Goal: Task Accomplishment & Management: Use online tool/utility

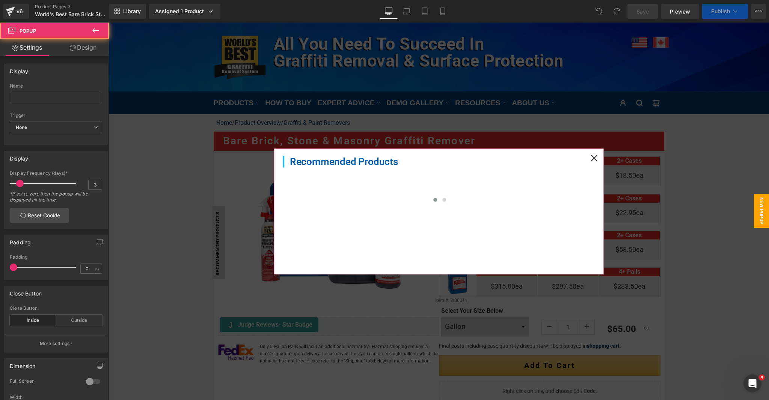
click at [591, 157] on icon at bounding box center [594, 158] width 7 height 7
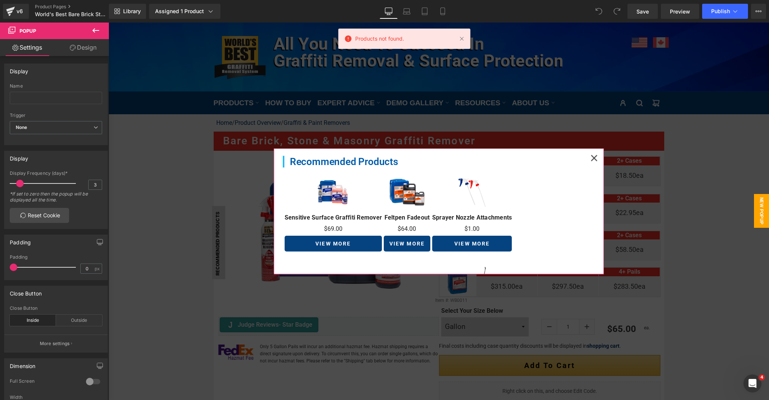
click at [591, 158] on icon at bounding box center [594, 158] width 6 height 6
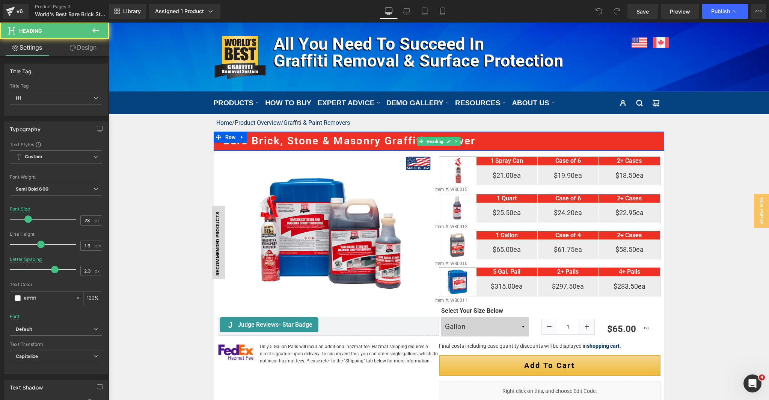
click at [294, 136] on h1 "Bare Brick, Stone & Masonry Graffiti Remover" at bounding box center [443, 141] width 441 height 17
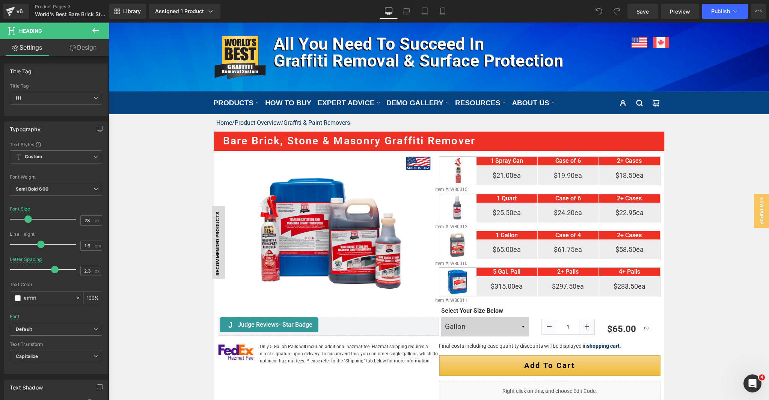
click at [98, 29] on icon at bounding box center [95, 30] width 9 height 9
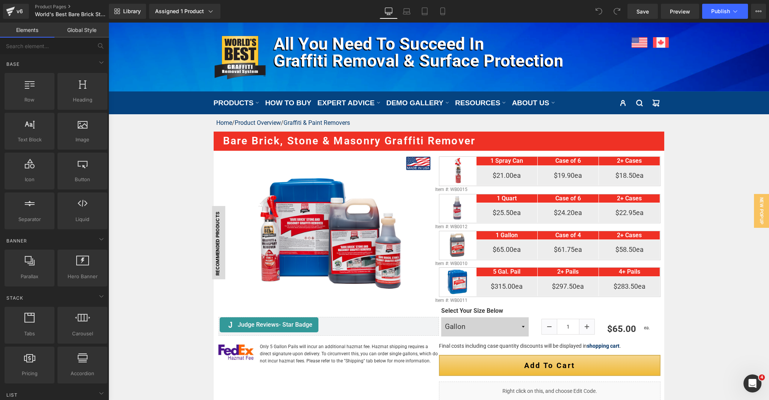
click at [31, 32] on link "Elements" at bounding box center [27, 30] width 54 height 15
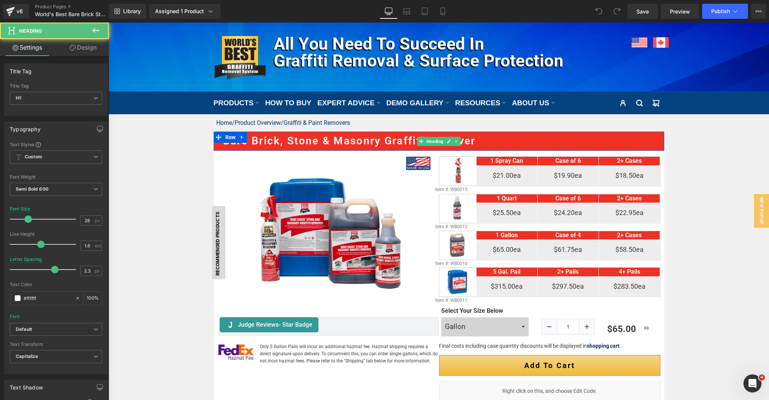
click at [373, 139] on h1 "Bare Brick, Stone & Masonry Graffiti Remover" at bounding box center [443, 141] width 441 height 17
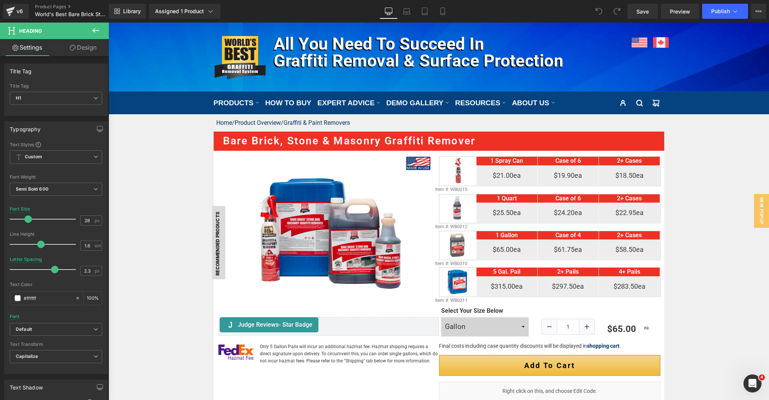
drag, startPoint x: 95, startPoint y: 28, endPoint x: 101, endPoint y: 29, distance: 6.0
click at [95, 28] on icon at bounding box center [95, 30] width 9 height 9
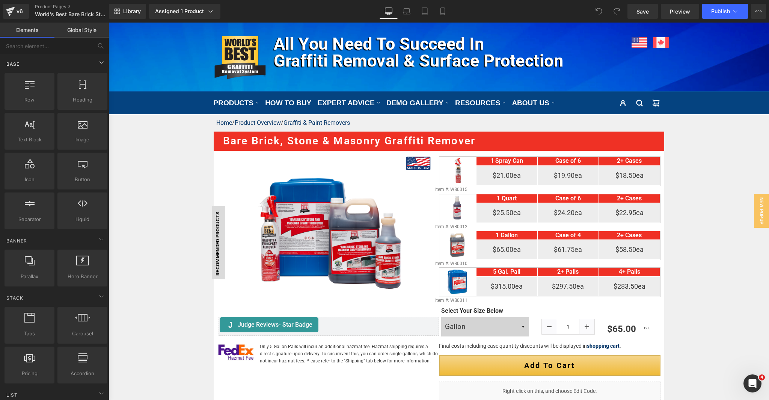
click at [92, 61] on div "Base" at bounding box center [56, 63] width 106 height 15
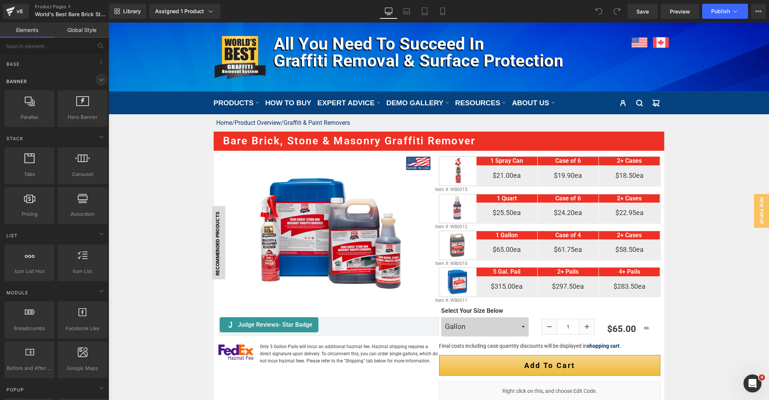
click at [101, 82] on icon at bounding box center [101, 79] width 9 height 9
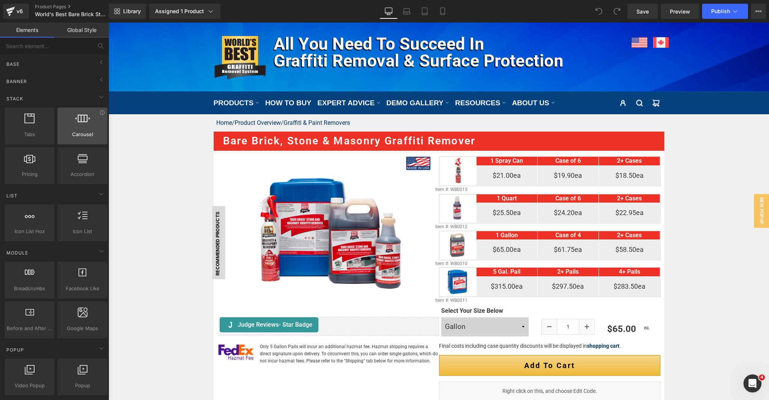
drag, startPoint x: 98, startPoint y: 102, endPoint x: 94, endPoint y: 107, distance: 7.0
click at [98, 102] on span at bounding box center [101, 97] width 12 height 12
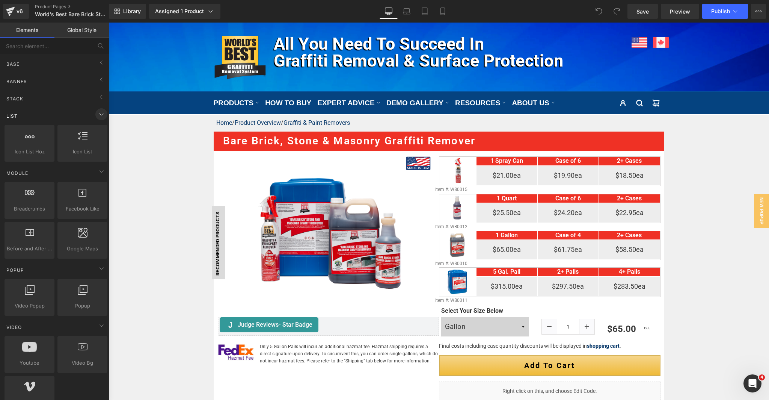
click at [97, 115] on icon at bounding box center [101, 114] width 9 height 9
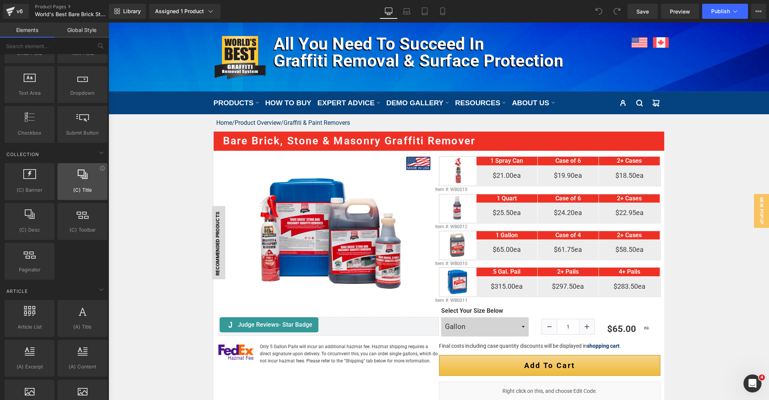
scroll to position [1032, 0]
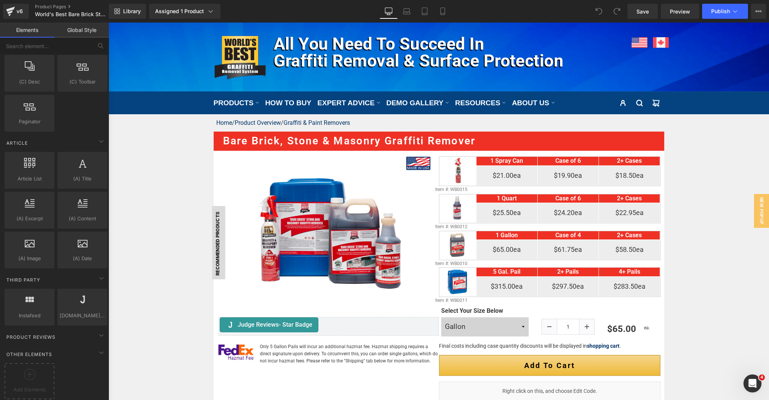
click at [74, 30] on link "Global Style" at bounding box center [81, 30] width 54 height 15
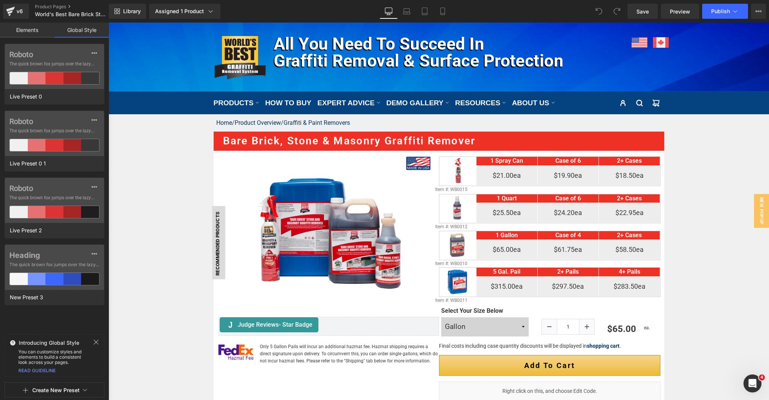
click at [30, 33] on link "Elements" at bounding box center [27, 30] width 54 height 15
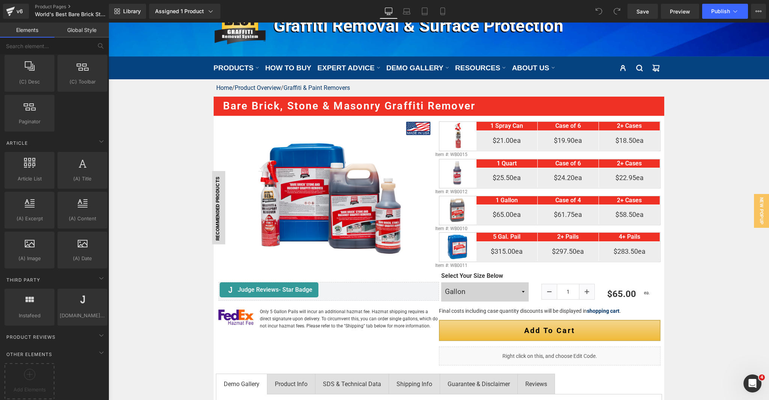
scroll to position [30, 0]
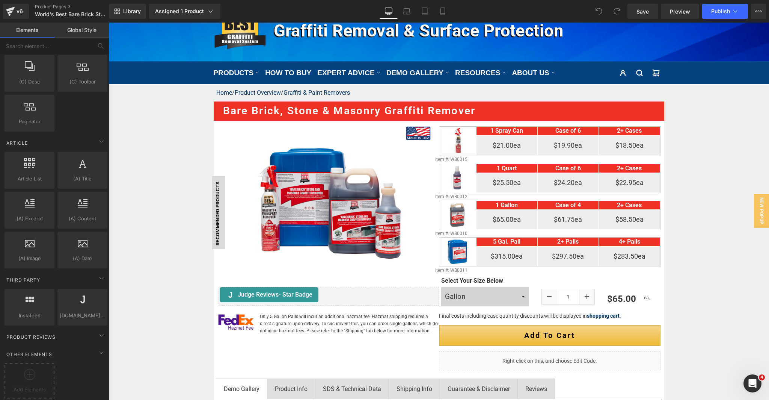
click at [83, 33] on link "Global Style" at bounding box center [81, 30] width 54 height 15
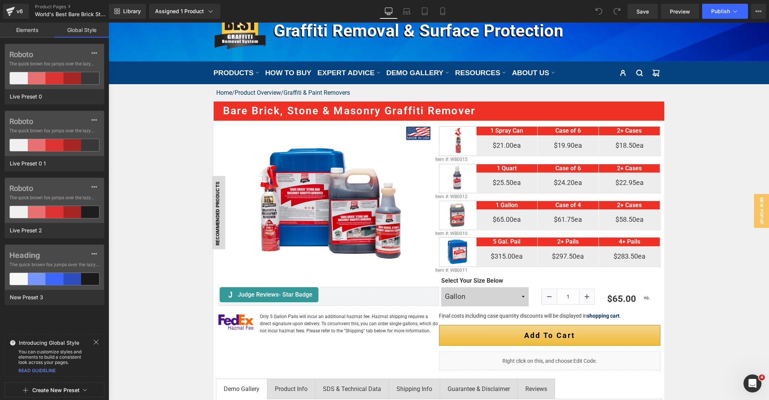
click at [39, 32] on link "Elements" at bounding box center [27, 30] width 54 height 15
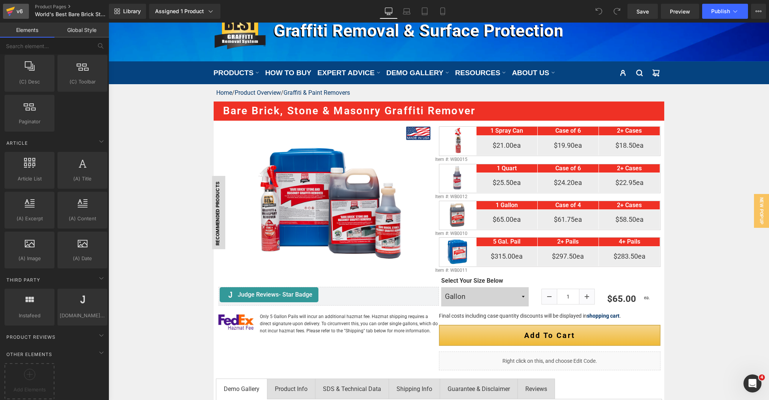
click at [18, 13] on div "v6" at bounding box center [19, 11] width 9 height 10
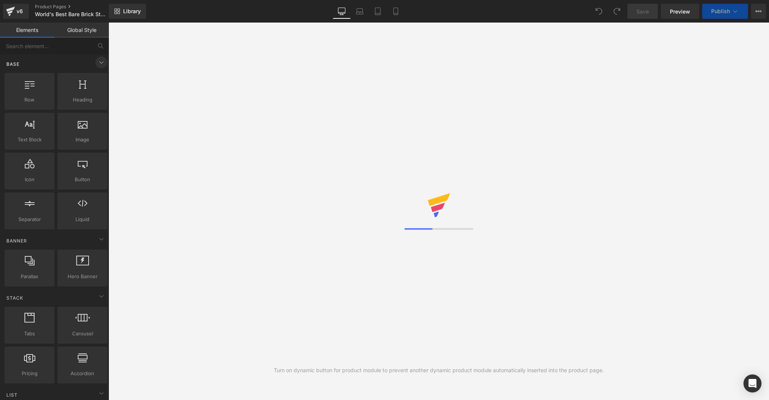
click at [97, 61] on icon at bounding box center [101, 62] width 9 height 9
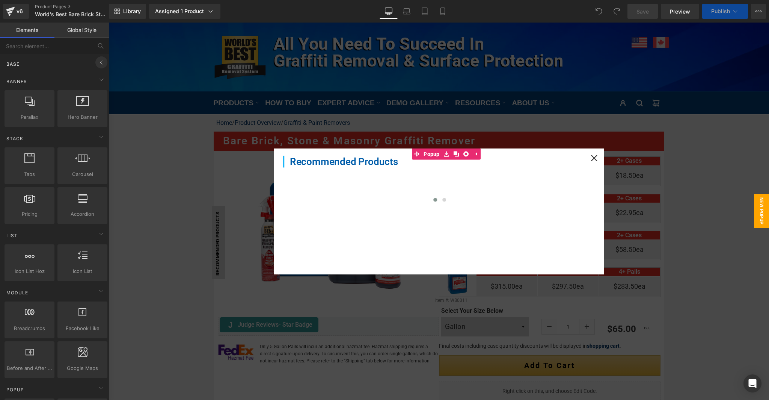
click at [98, 63] on icon at bounding box center [101, 62] width 9 height 9
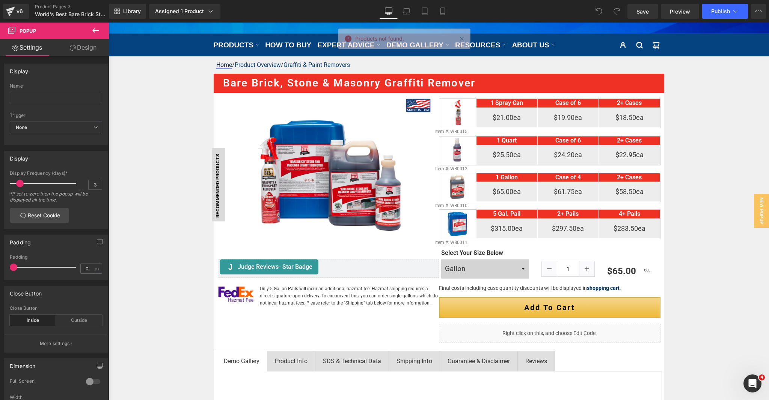
scroll to position [46, 0]
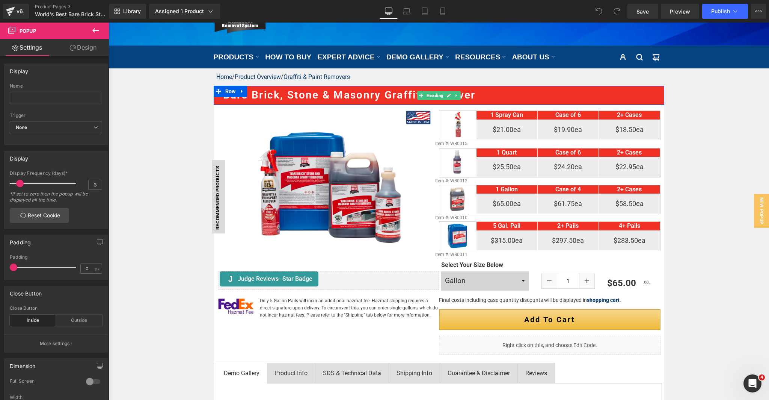
click at [249, 91] on h1 "Bare Brick, Stone & Masonry Graffiti Remover" at bounding box center [443, 95] width 441 height 17
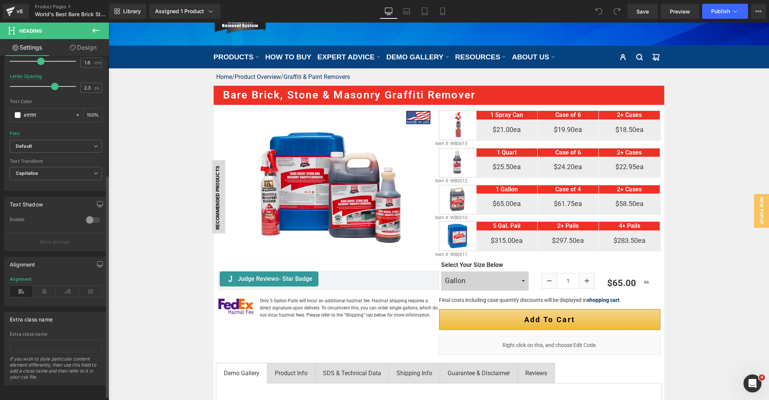
scroll to position [189, 0]
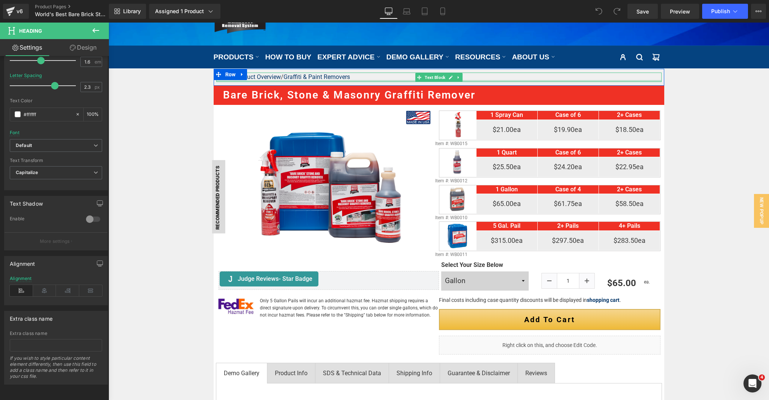
click at [371, 82] on div at bounding box center [438, 81] width 445 height 2
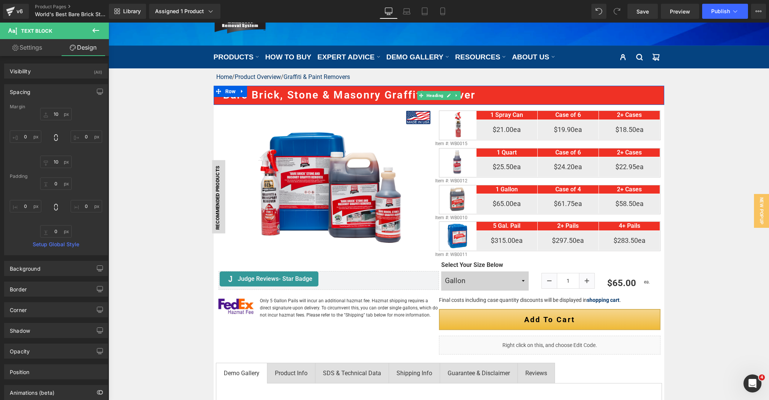
scroll to position [47, 0]
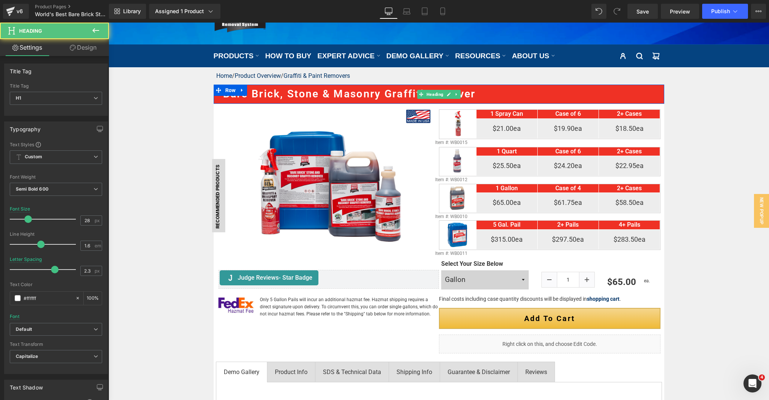
click at [284, 96] on h1 "Bare Brick, Stone & Masonry Graffiti Remover" at bounding box center [443, 94] width 441 height 17
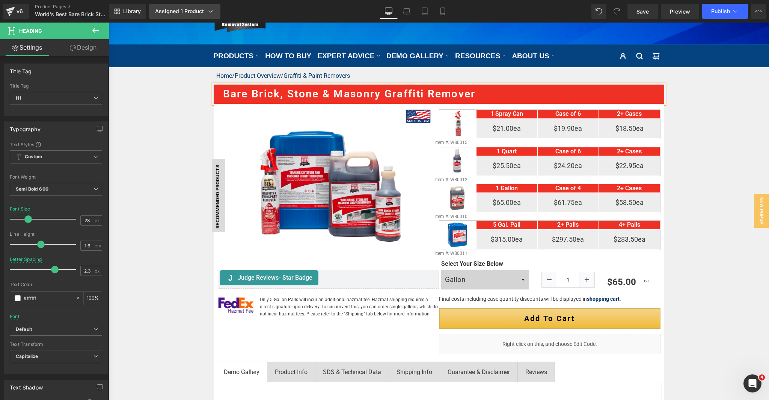
click at [198, 8] on div "Assigned 1 Product" at bounding box center [184, 12] width 59 height 8
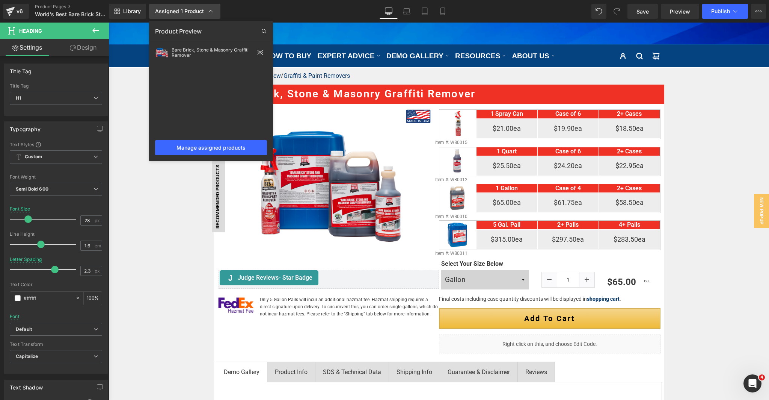
drag, startPoint x: 202, startPoint y: 8, endPoint x: 165, endPoint y: 11, distance: 37.7
click at [202, 8] on div "Assigned 1 Product" at bounding box center [184, 12] width 59 height 8
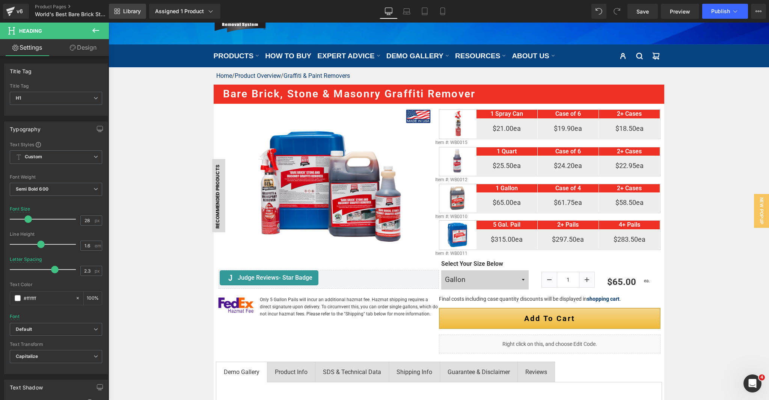
click at [132, 12] on span "Library" at bounding box center [132, 11] width 18 height 7
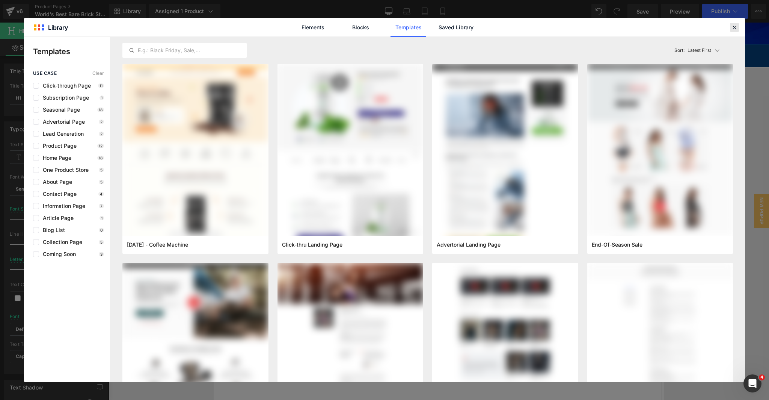
click at [733, 26] on icon at bounding box center [734, 27] width 7 height 7
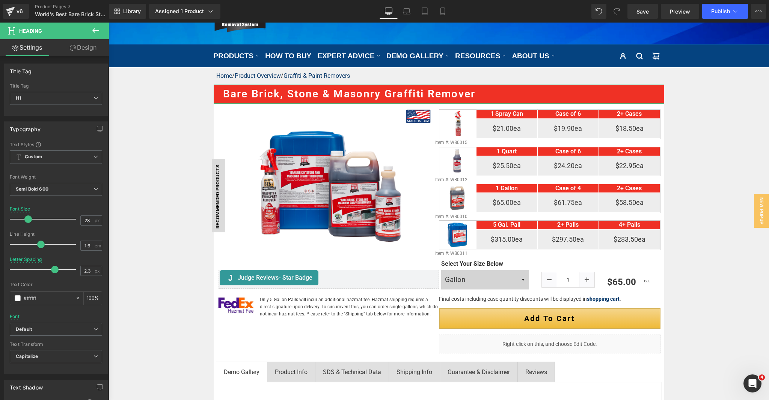
click at [86, 52] on link "Design" at bounding box center [83, 47] width 54 height 17
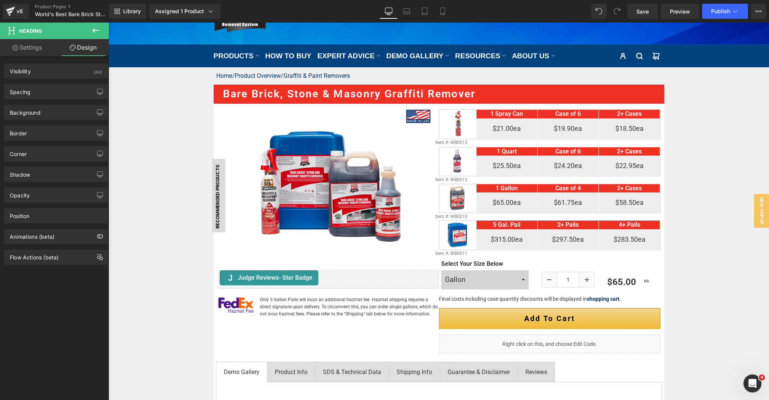
click at [100, 31] on icon at bounding box center [95, 30] width 9 height 9
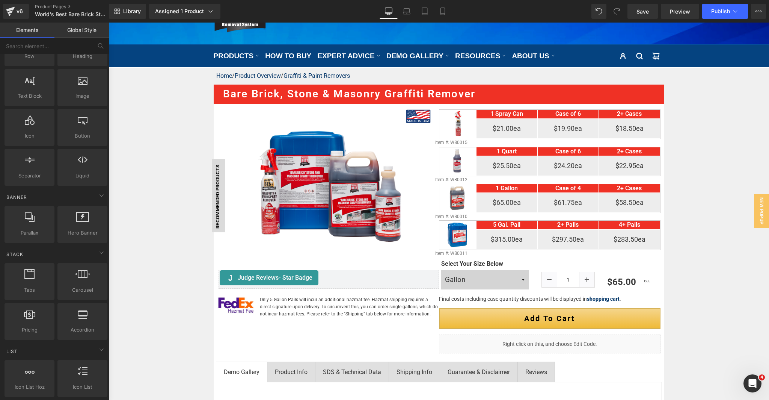
scroll to position [0, 0]
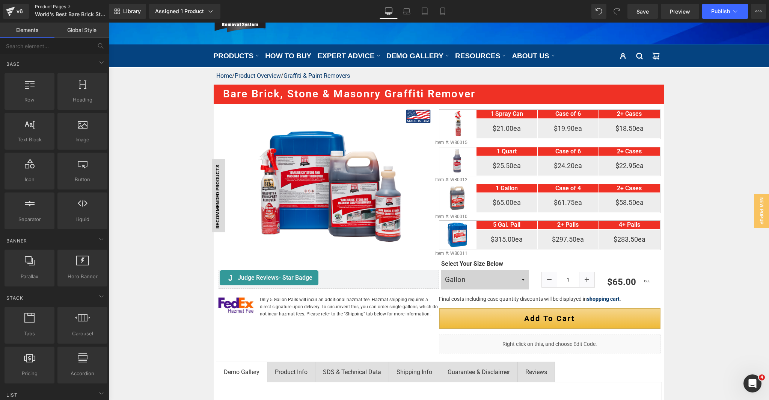
click at [69, 4] on link "Product Pages" at bounding box center [78, 7] width 86 height 6
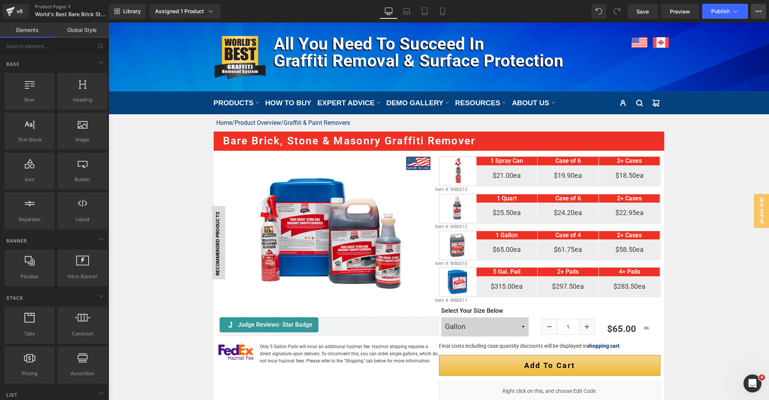
click at [760, 12] on icon at bounding box center [759, 11] width 6 height 6
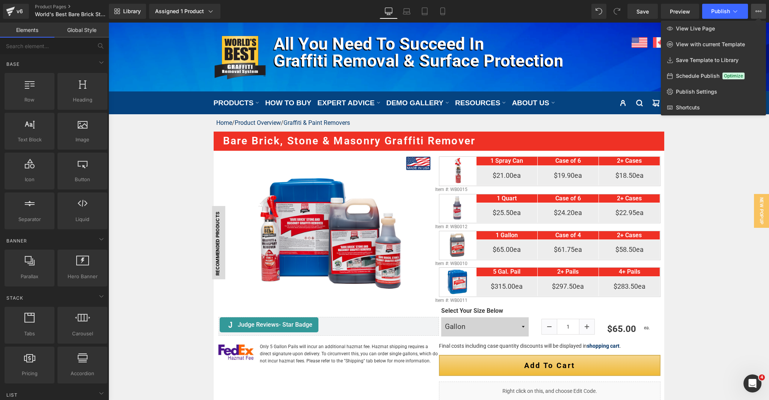
click at [760, 11] on icon at bounding box center [759, 11] width 6 height 6
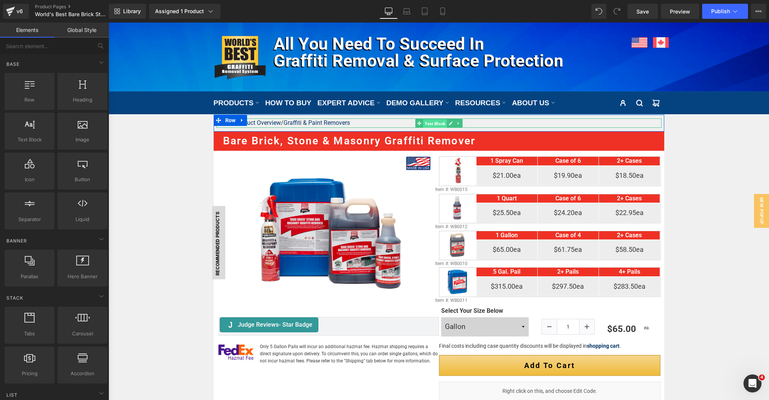
click at [426, 124] on span "Text Block" at bounding box center [435, 123] width 24 height 9
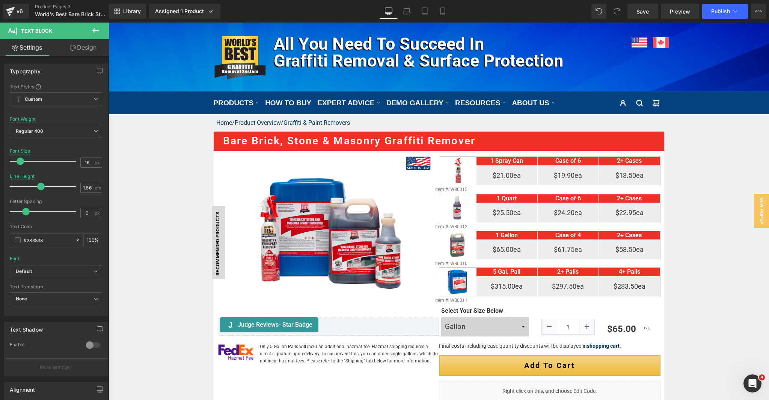
click at [93, 32] on icon at bounding box center [95, 30] width 9 height 9
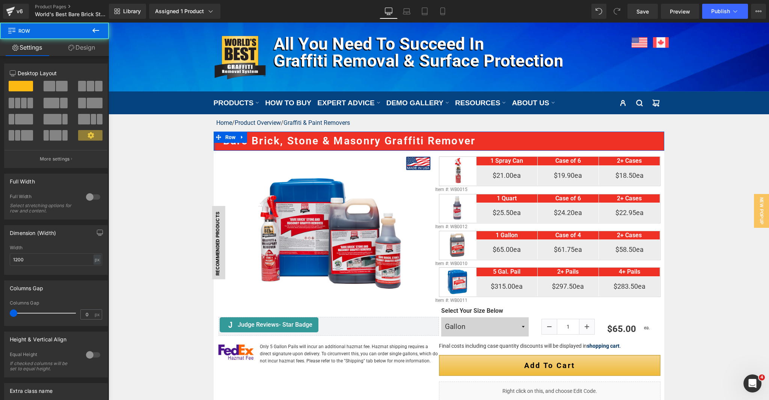
click at [214, 145] on div "Products not found. Product List Bare Brick, Stone & Masonry Graffiti Remover H…" at bounding box center [439, 140] width 451 height 19
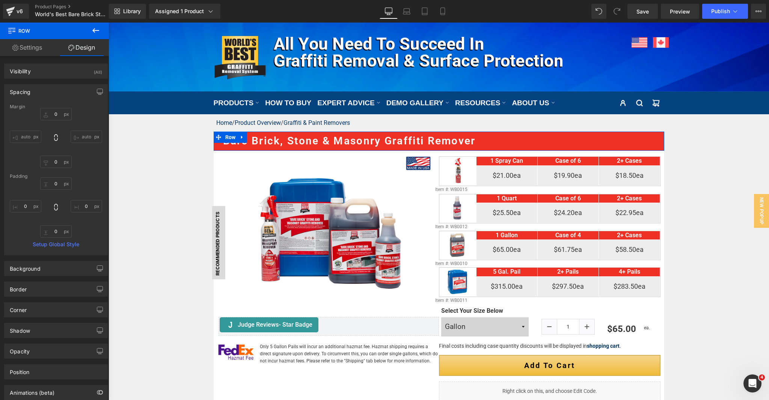
click at [28, 51] on link "Settings" at bounding box center [27, 47] width 54 height 17
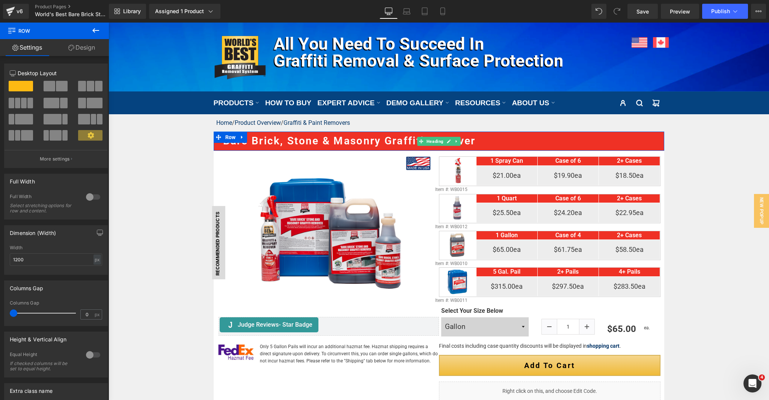
click at [269, 142] on h1 "Bare Brick, Stone & Masonry Graffiti Remover" at bounding box center [443, 141] width 441 height 17
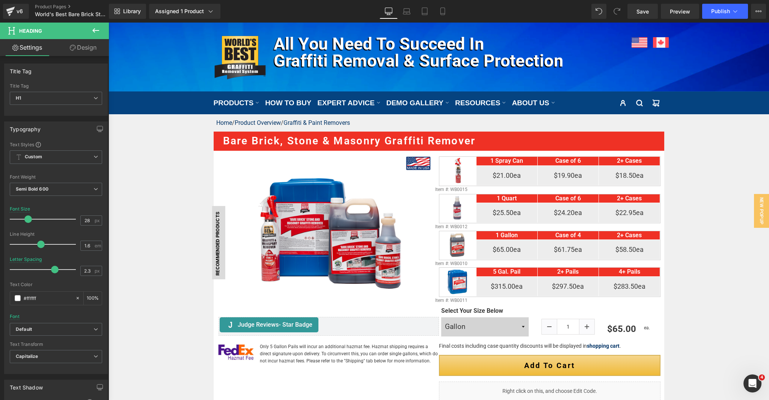
click at [86, 48] on link "Design" at bounding box center [83, 47] width 54 height 17
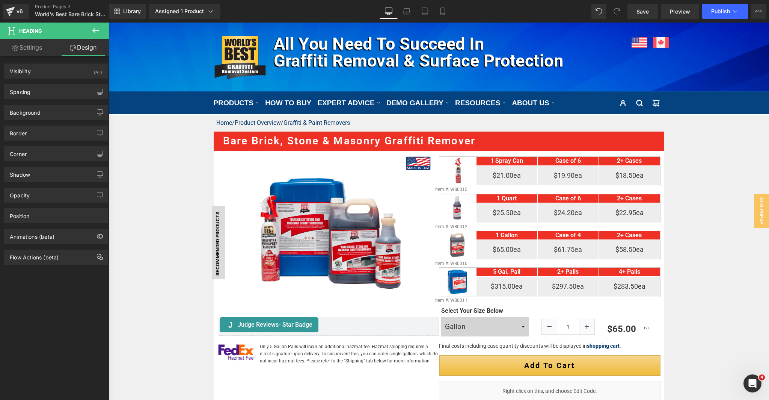
click at [25, 48] on link "Settings" at bounding box center [27, 47] width 54 height 17
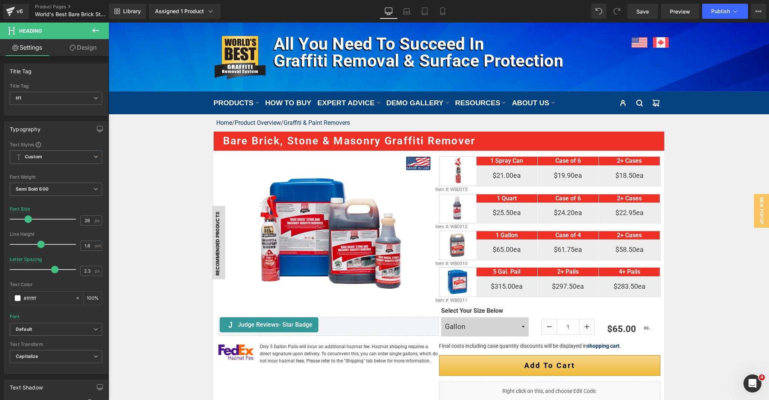
click at [95, 29] on icon at bounding box center [95, 30] width 9 height 9
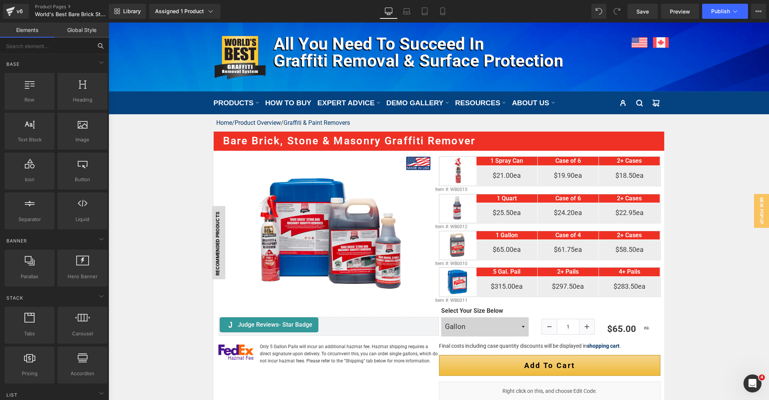
click at [78, 48] on input "text" at bounding box center [46, 46] width 92 height 17
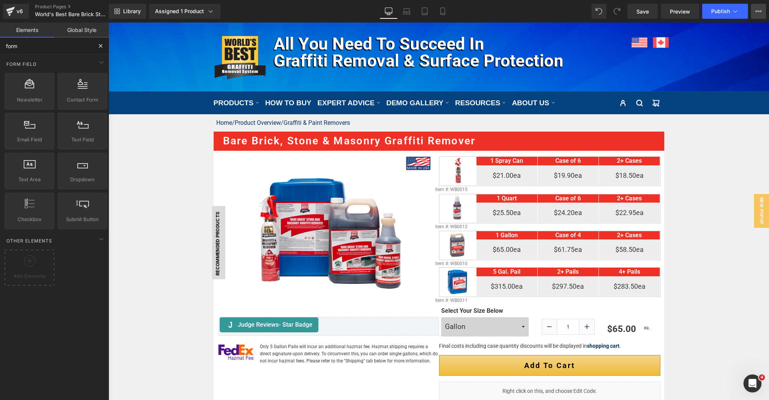
type input "form"
click at [761, 10] on icon at bounding box center [759, 11] width 6 height 6
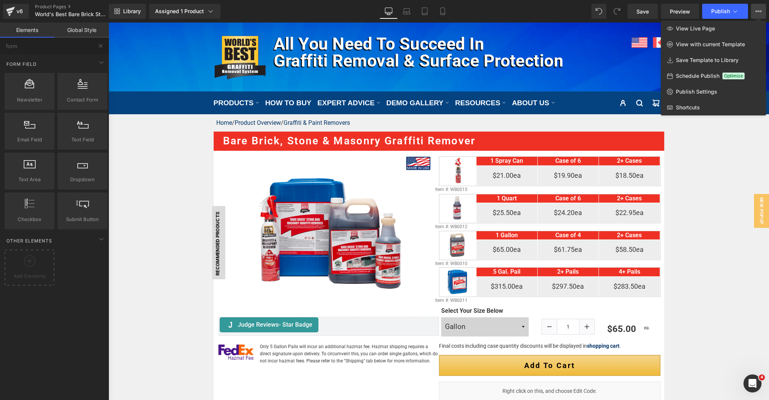
drag, startPoint x: 761, startPoint y: 10, endPoint x: 750, endPoint y: 21, distance: 15.7
click at [761, 10] on icon at bounding box center [759, 11] width 6 height 6
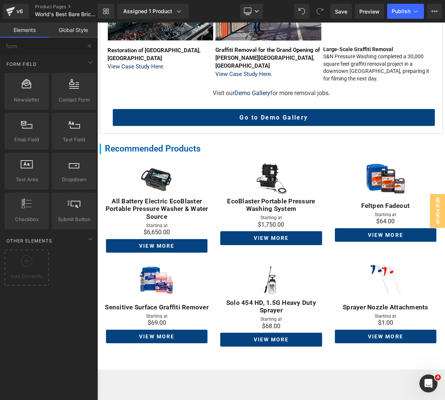
scroll to position [50, 0]
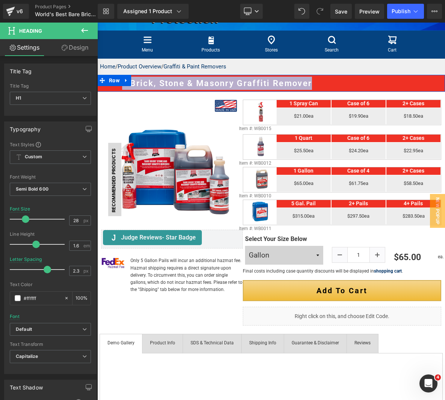
drag, startPoint x: 248, startPoint y: 81, endPoint x: 214, endPoint y: 45, distance: 49.4
click at [120, 81] on div "Products not found. Product List Bare Brick, Stone & Masonry Graffiti Remover H…" at bounding box center [270, 83] width 347 height 17
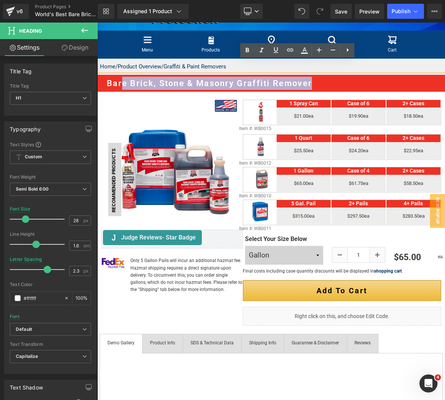
scroll to position [0, 0]
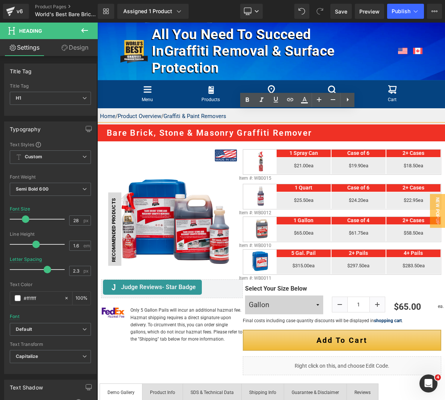
click at [97, 23] on div "Products not found. Product List" at bounding box center [97, 23] width 0 height 0
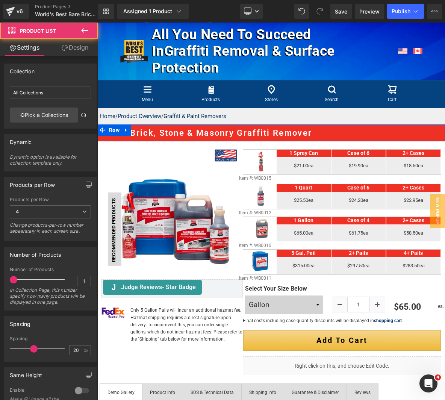
click at [97, 23] on div "Products not found. Product List" at bounding box center [97, 23] width 0 height 0
click at [97, 23] on icon at bounding box center [97, 23] width 0 height 0
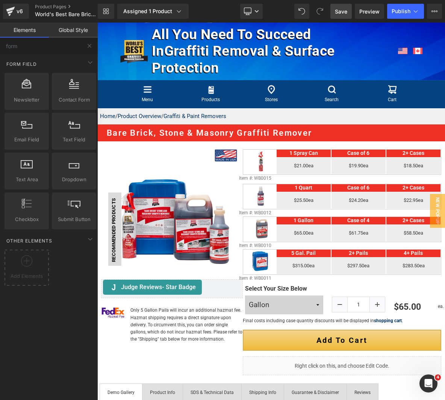
click at [338, 10] on span "Save" at bounding box center [341, 12] width 12 height 8
click at [404, 9] on span "Publish" at bounding box center [400, 11] width 19 height 6
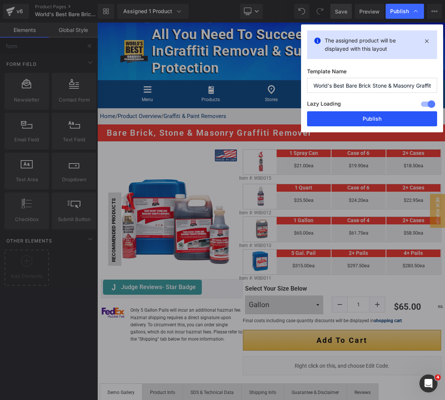
click at [377, 118] on button "Publish" at bounding box center [372, 118] width 130 height 15
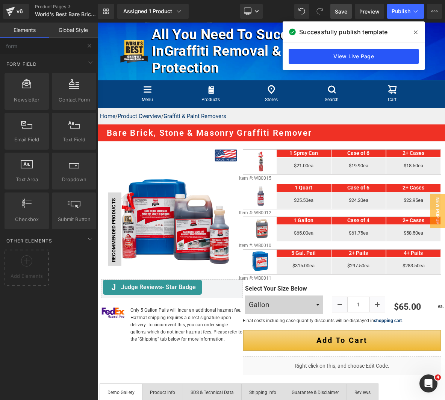
click at [384, 55] on link "View Live Page" at bounding box center [353, 56] width 130 height 15
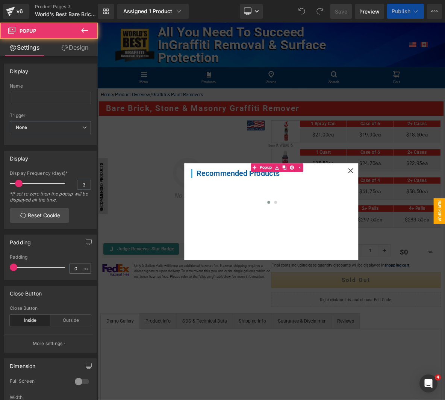
click at [425, 214] on icon at bounding box center [428, 216] width 6 height 6
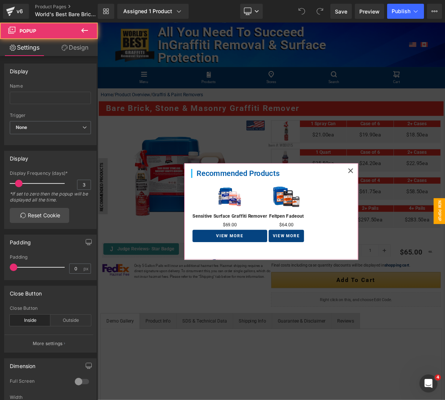
click at [425, 216] on icon at bounding box center [428, 216] width 7 height 7
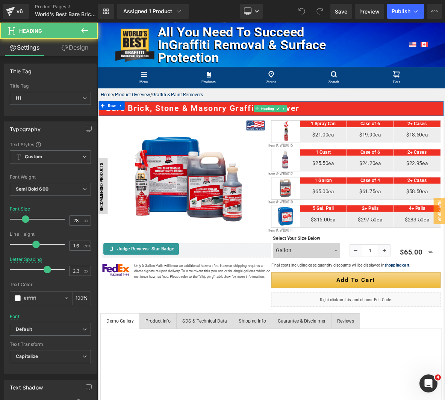
click at [397, 133] on h1 "Bare Brick, Stone & Masonry Graffiti Remover" at bounding box center [329, 135] width 441 height 17
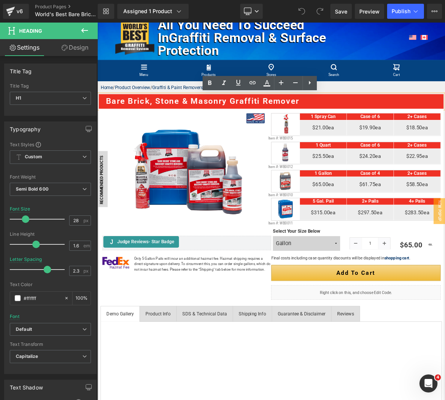
scroll to position [9, 0]
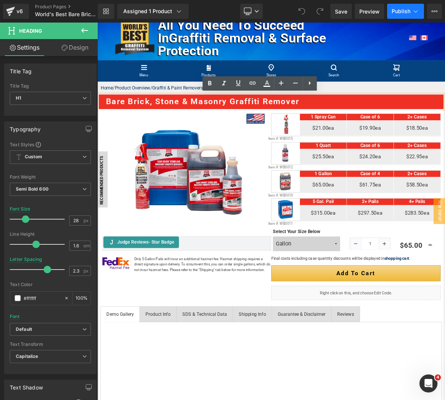
click at [402, 8] on span "Publish" at bounding box center [400, 11] width 19 height 6
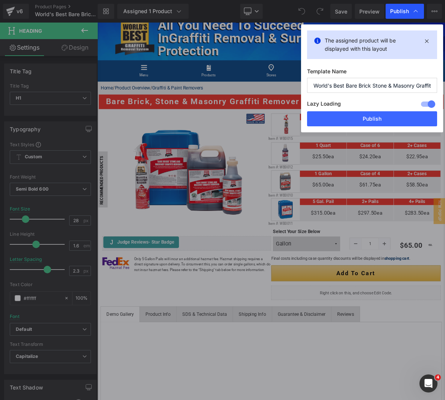
click at [397, 14] on span "Publish" at bounding box center [399, 11] width 19 height 7
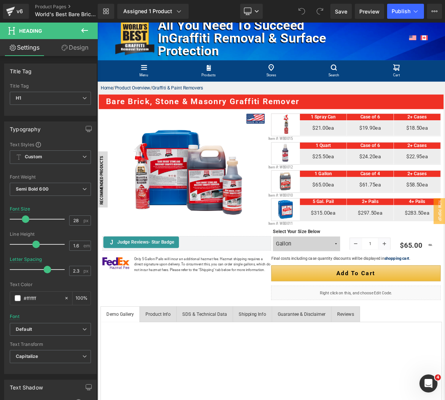
scroll to position [716, 0]
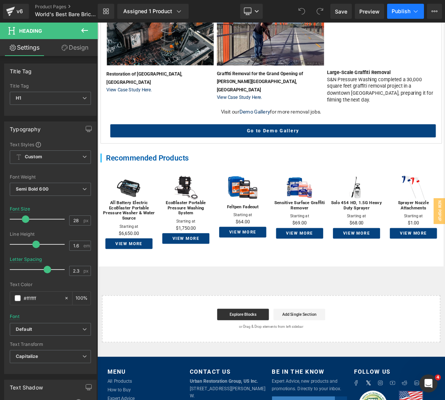
click at [415, 10] on icon at bounding box center [416, 12] width 8 height 8
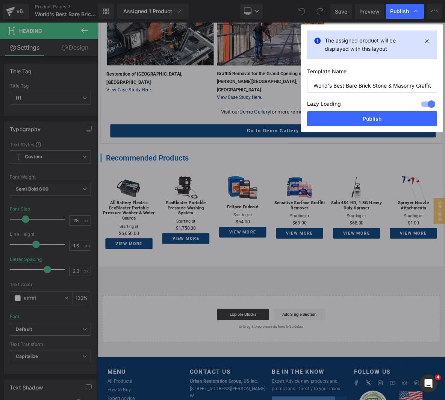
click at [432, 105] on div at bounding box center [428, 104] width 18 height 12
click at [375, 118] on button "Publish" at bounding box center [372, 118] width 130 height 15
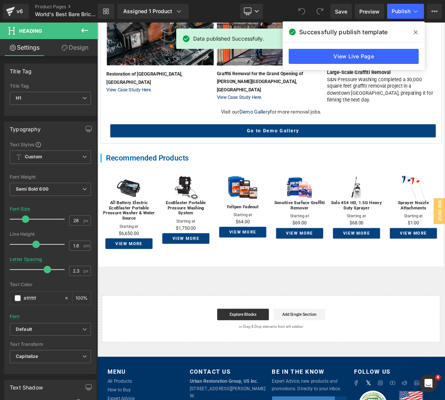
click at [414, 30] on icon at bounding box center [416, 32] width 4 height 6
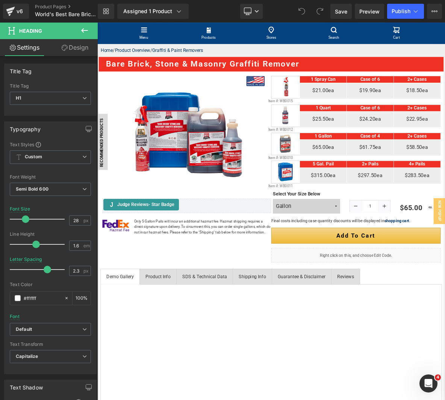
scroll to position [0, 0]
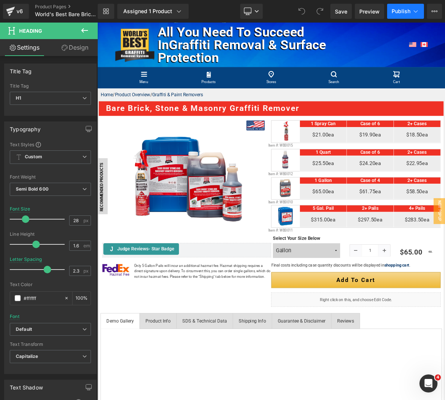
click at [402, 12] on span "Publish" at bounding box center [400, 11] width 19 height 6
